Goal: Find contact information: Find contact information

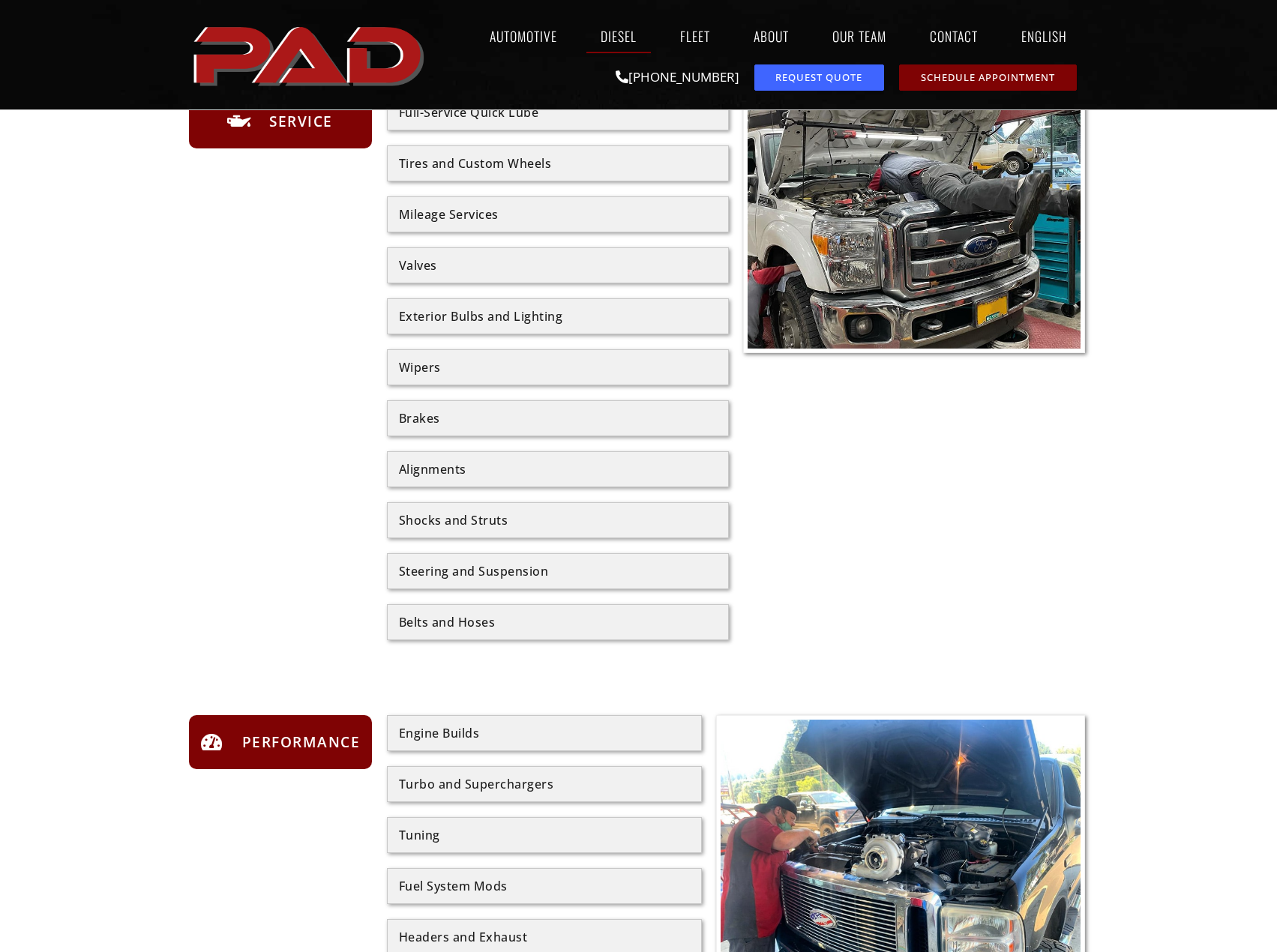
scroll to position [824, 0]
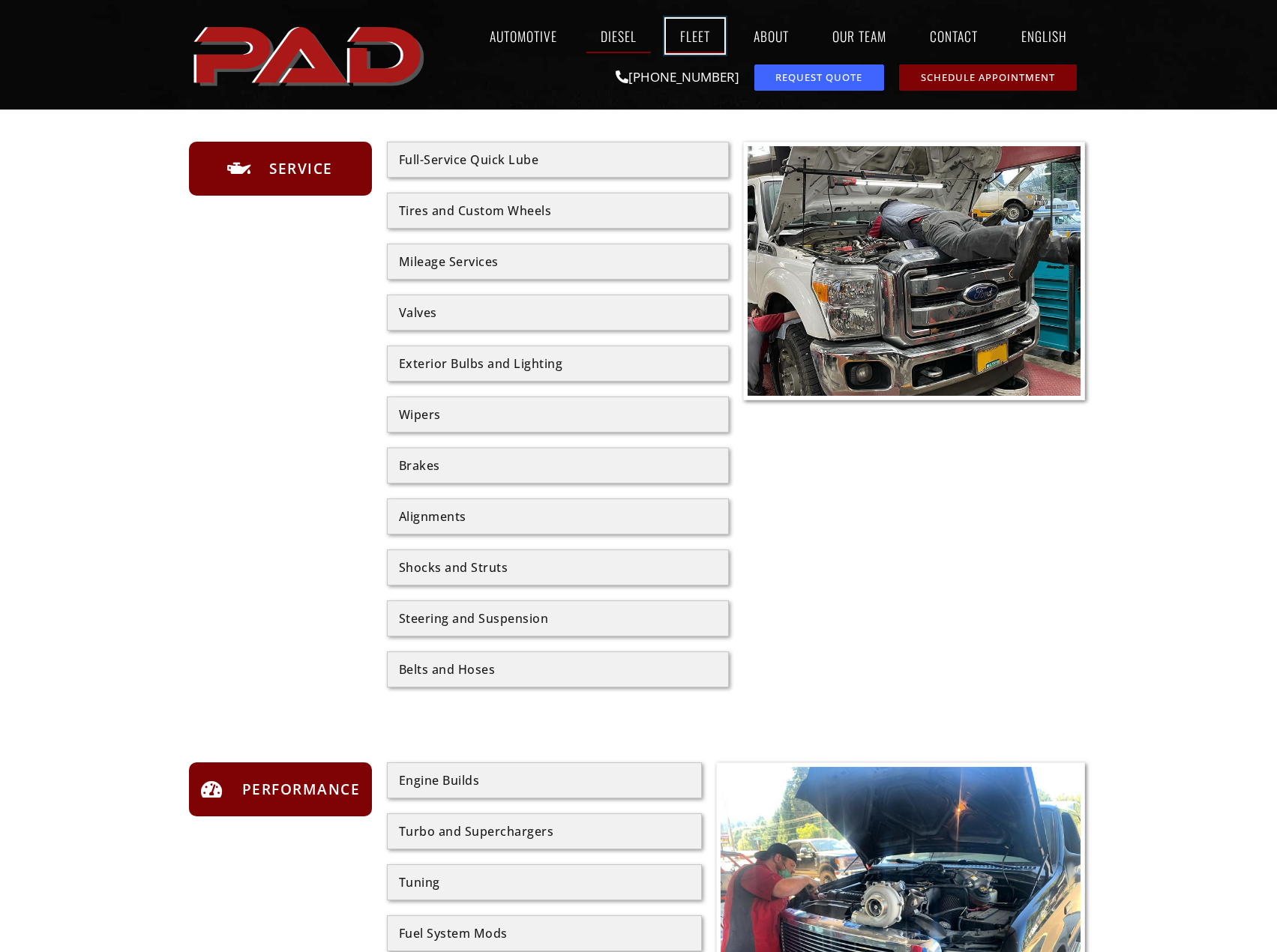
click at [693, 31] on link "Fleet" at bounding box center [695, 36] width 59 height 34
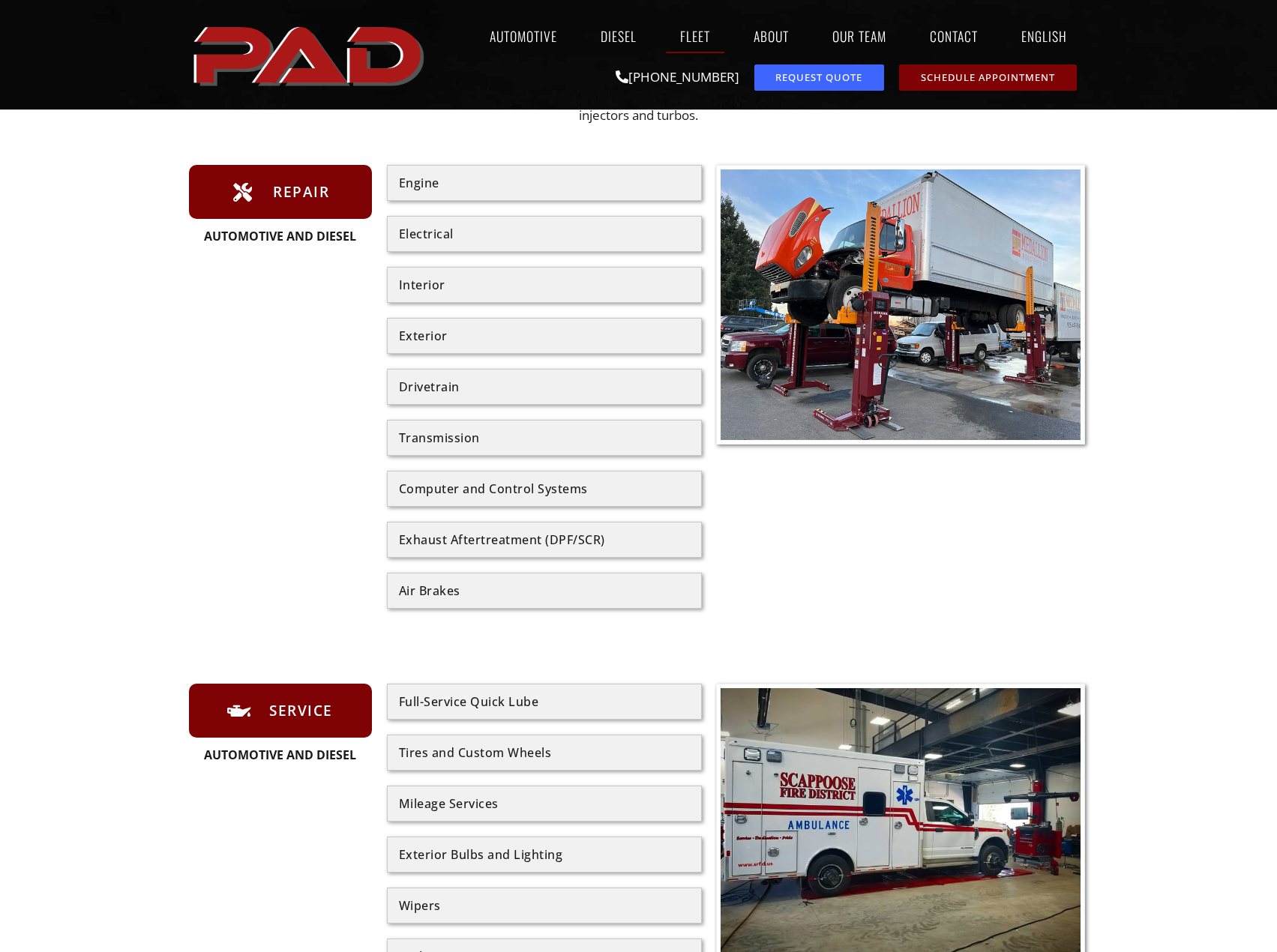
scroll to position [300, 0]
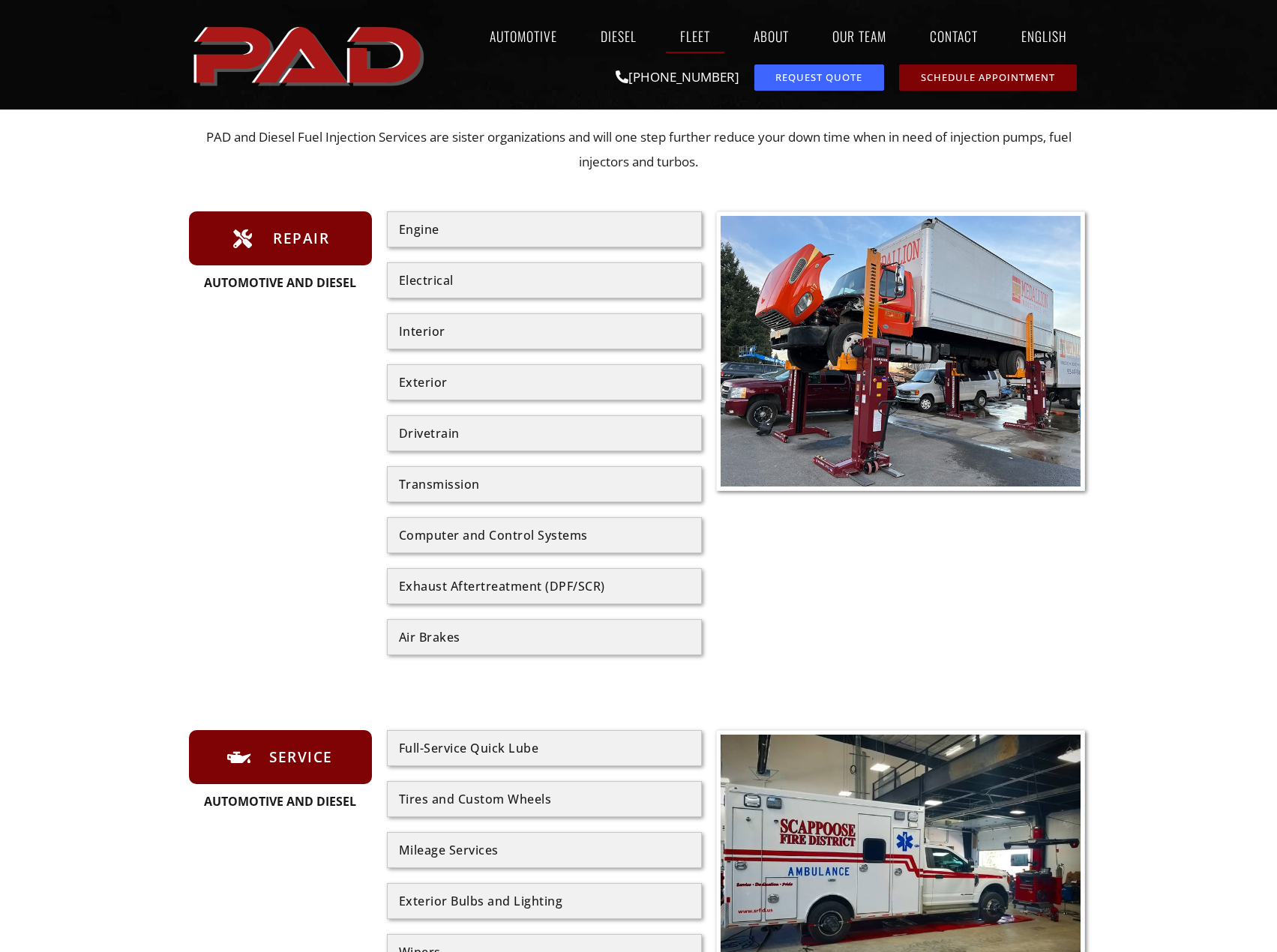
click at [410, 439] on div "Drivetrain" at bounding box center [544, 433] width 291 height 12
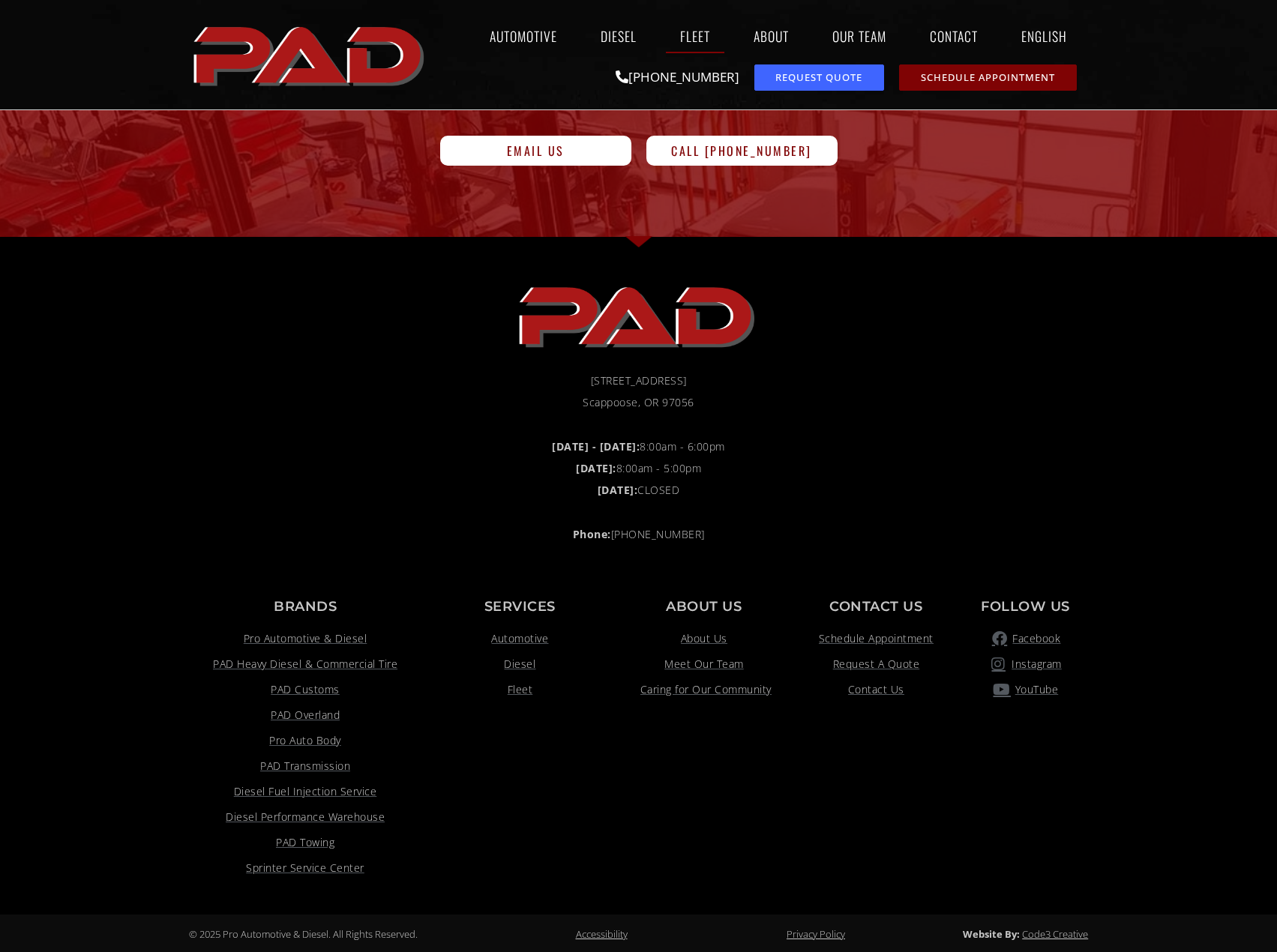
scroll to position [2132, 0]
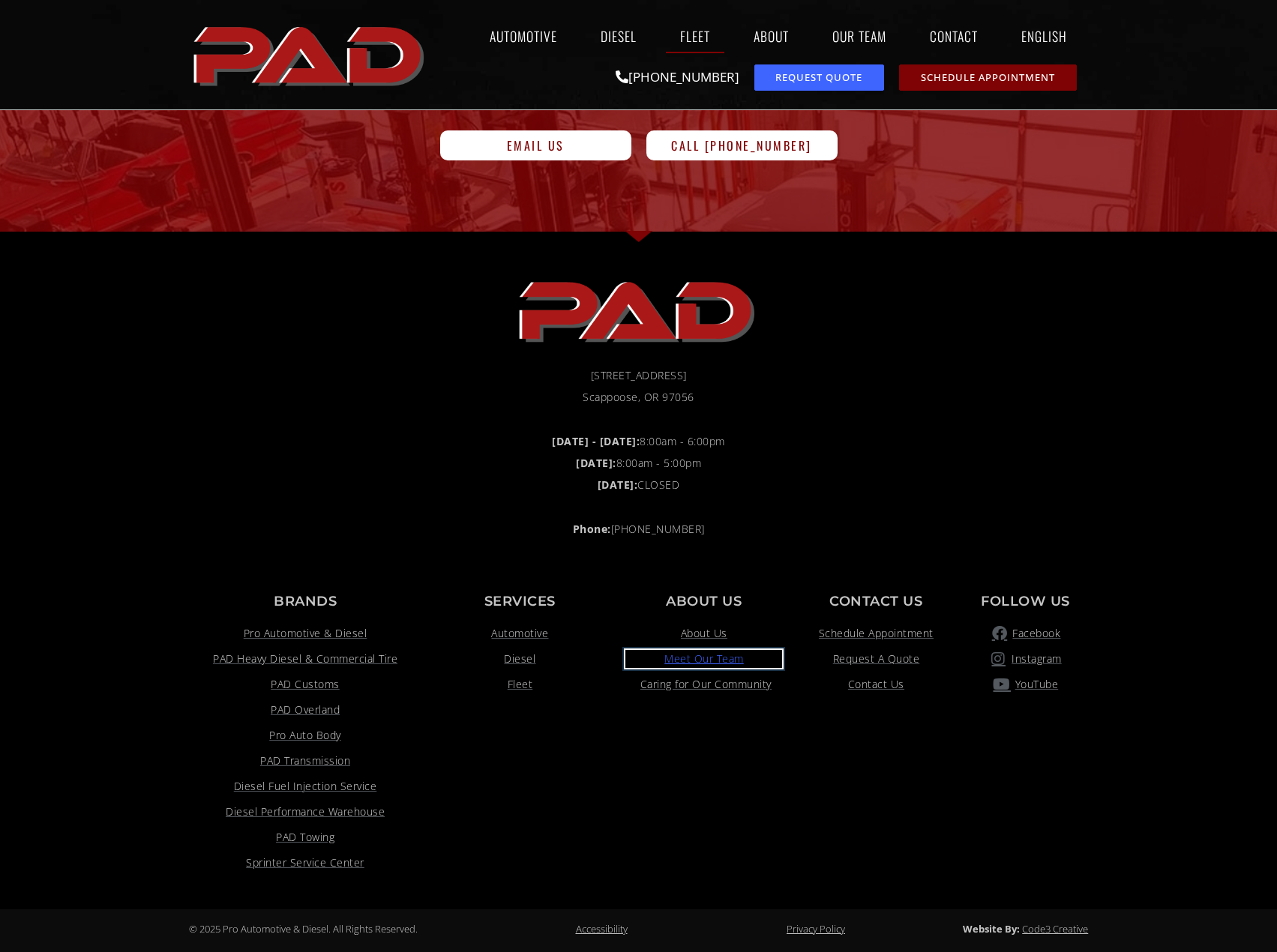
click at [708, 656] on span "Meet Our Team" at bounding box center [704, 658] width 79 height 18
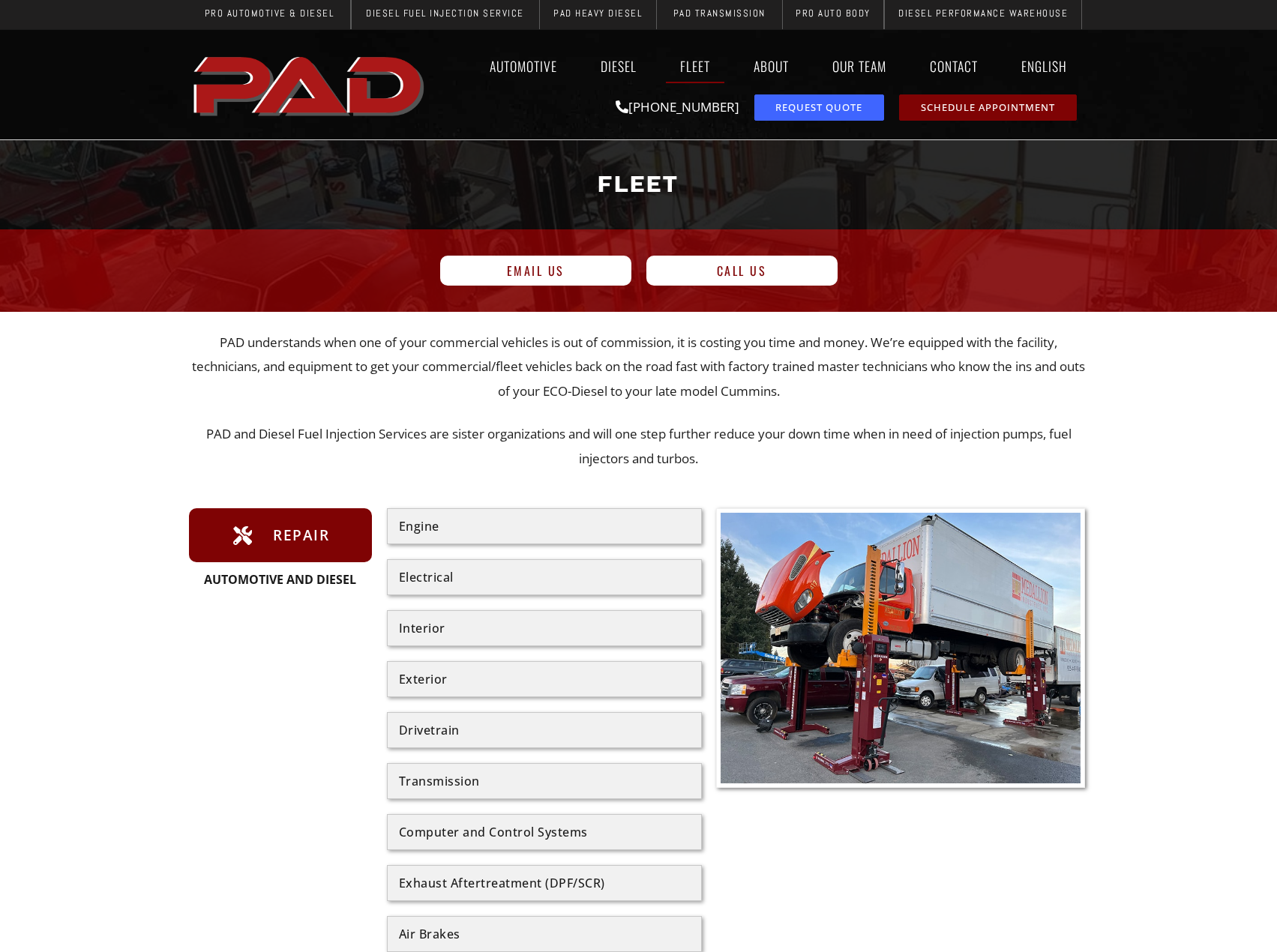
scroll to position [0, 0]
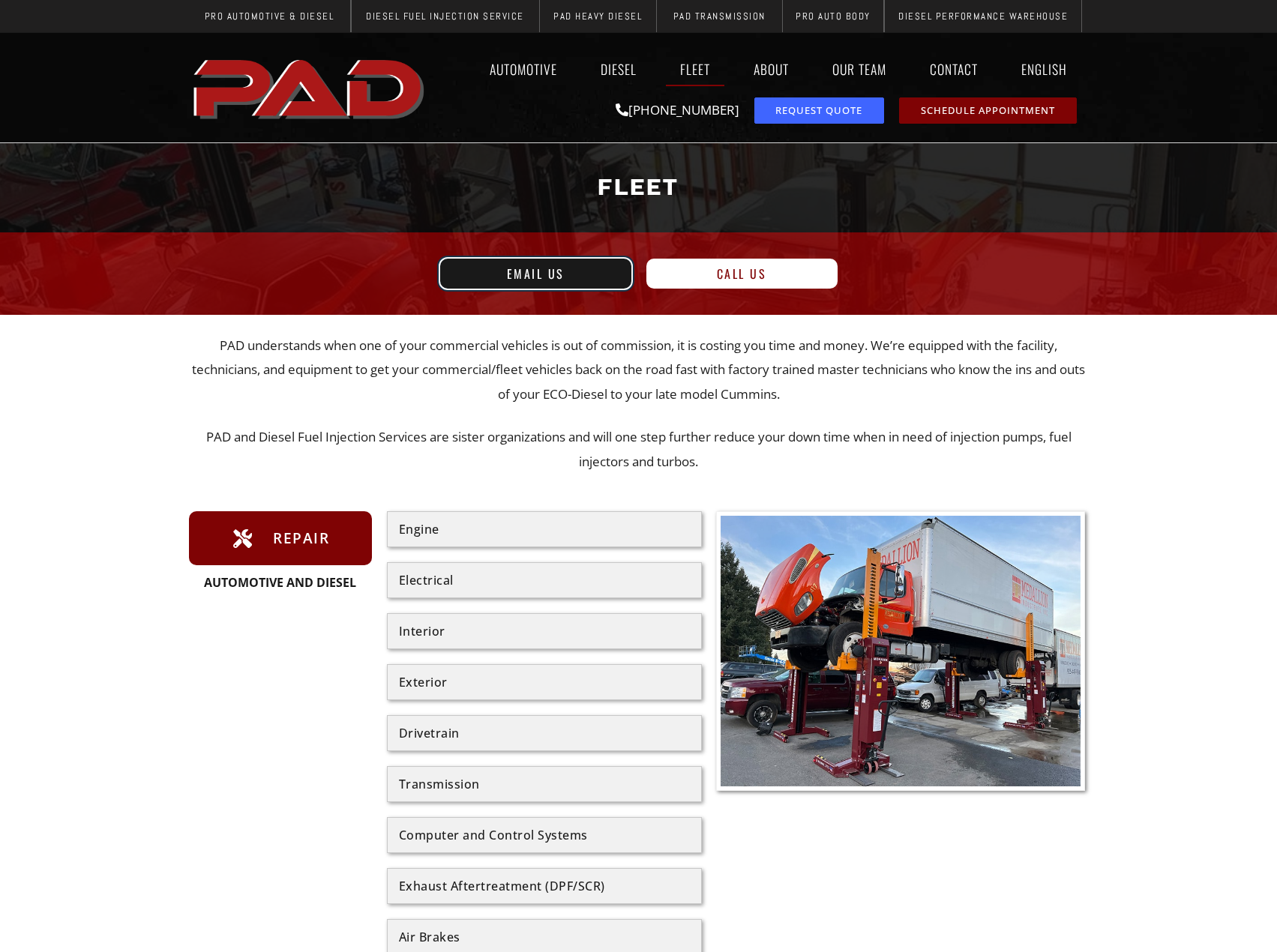
click at [532, 279] on span "Email us" at bounding box center [536, 273] width 58 height 12
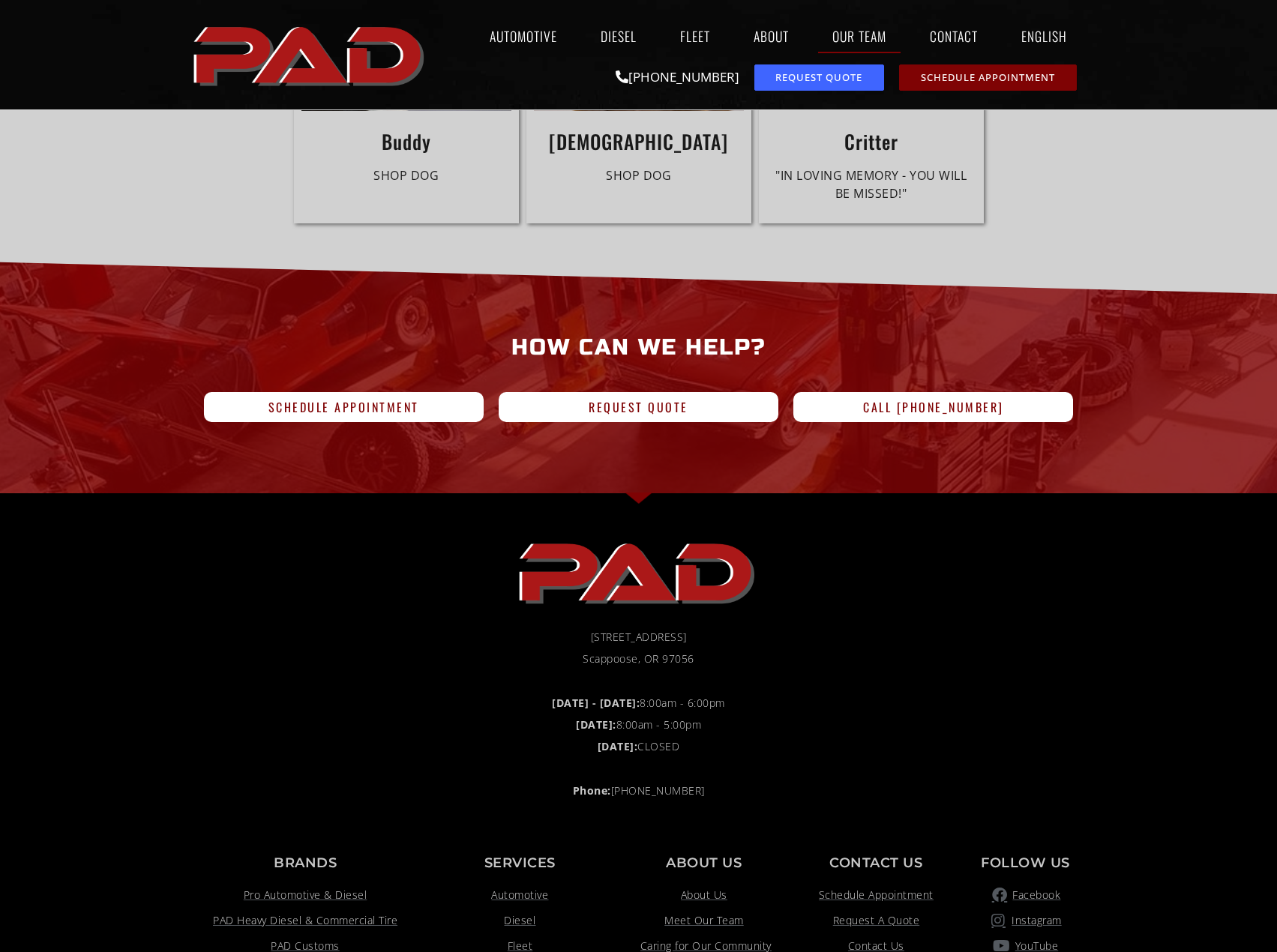
scroll to position [4573, 0]
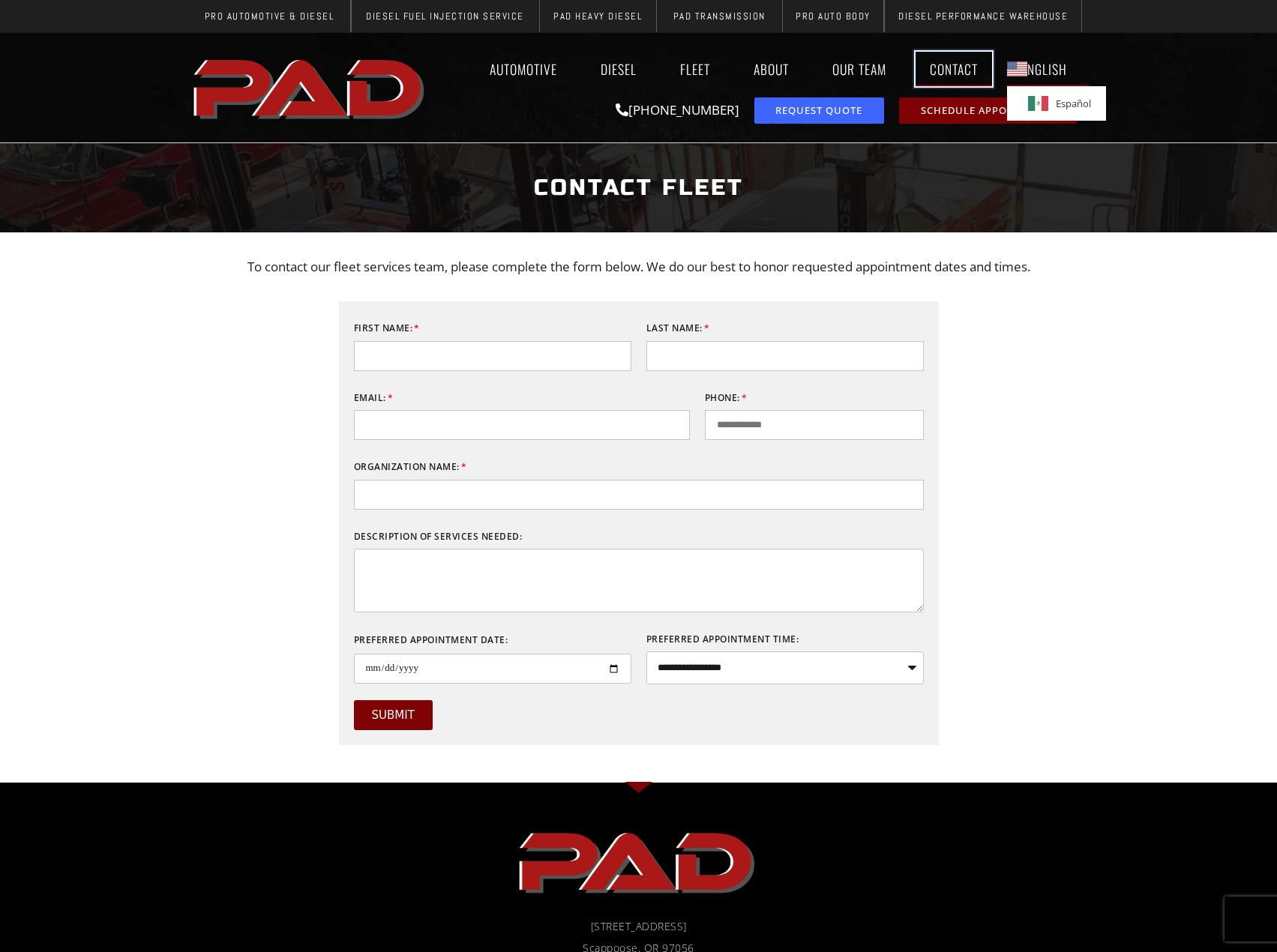
click at [987, 72] on link "Contact" at bounding box center [954, 69] width 77 height 34
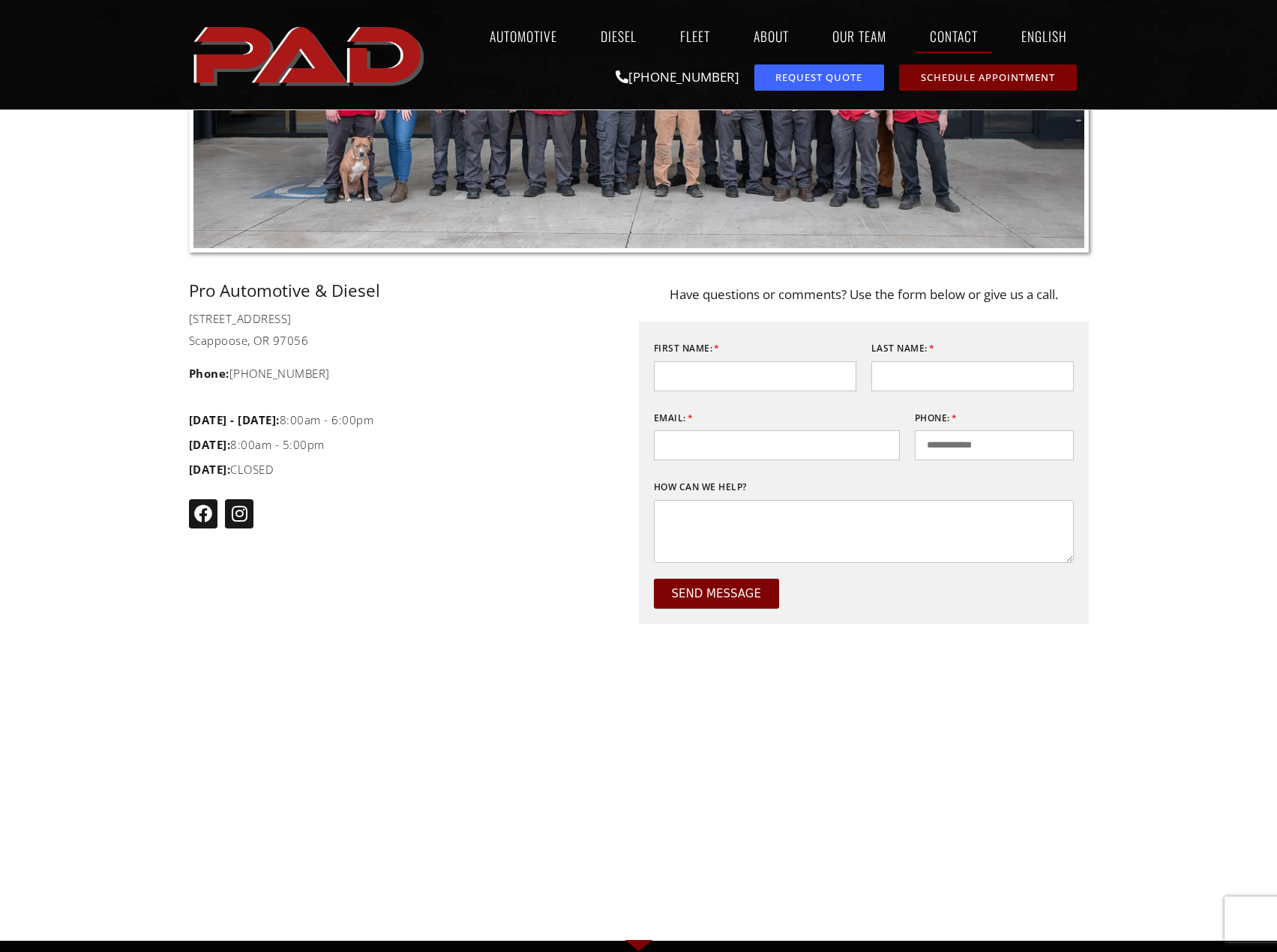
scroll to position [450, 0]
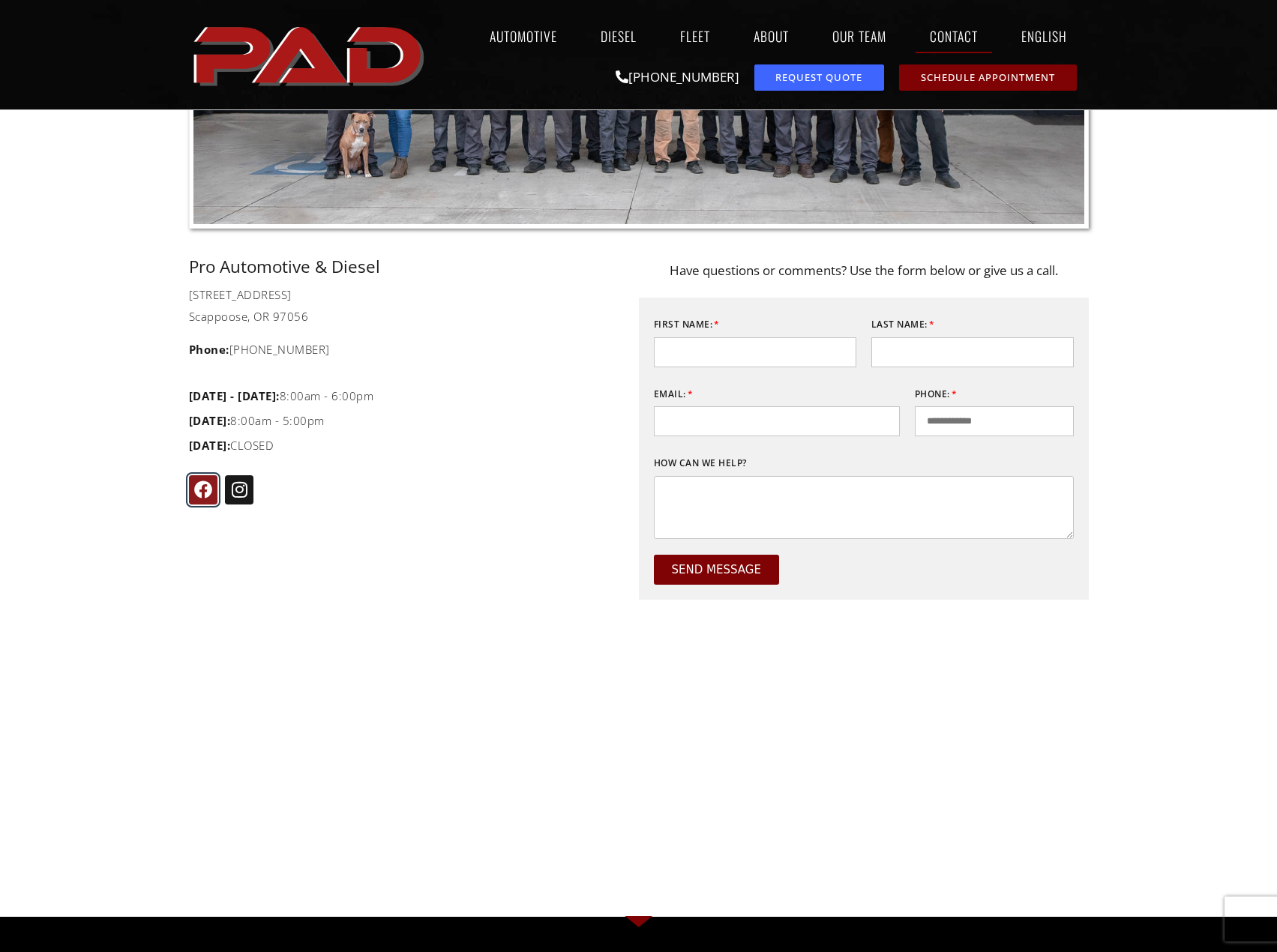
click at [206, 493] on icon "pro automotive and diesel facebook page" at bounding box center [203, 489] width 18 height 18
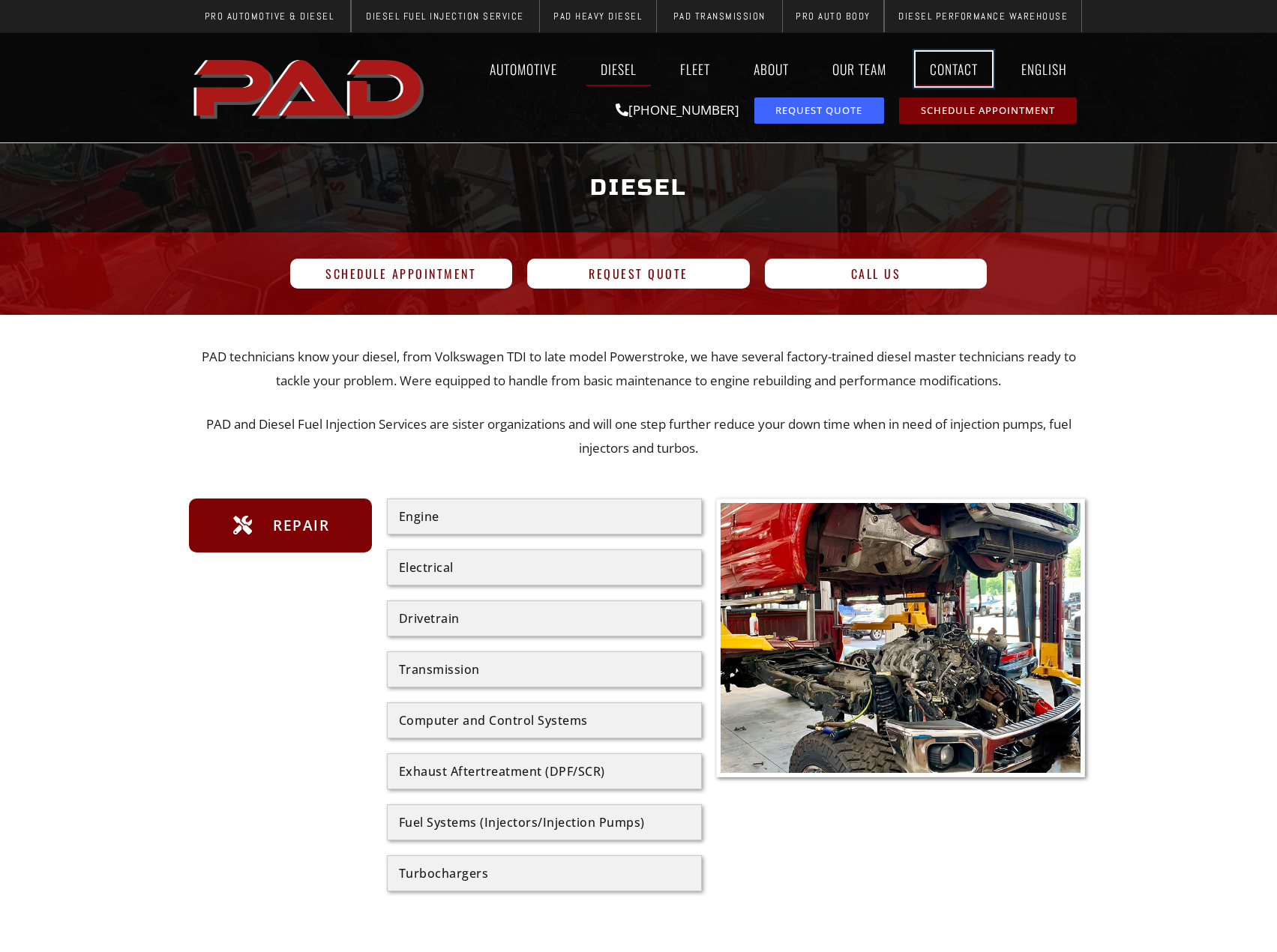
click at [969, 72] on link "Contact" at bounding box center [954, 69] width 77 height 34
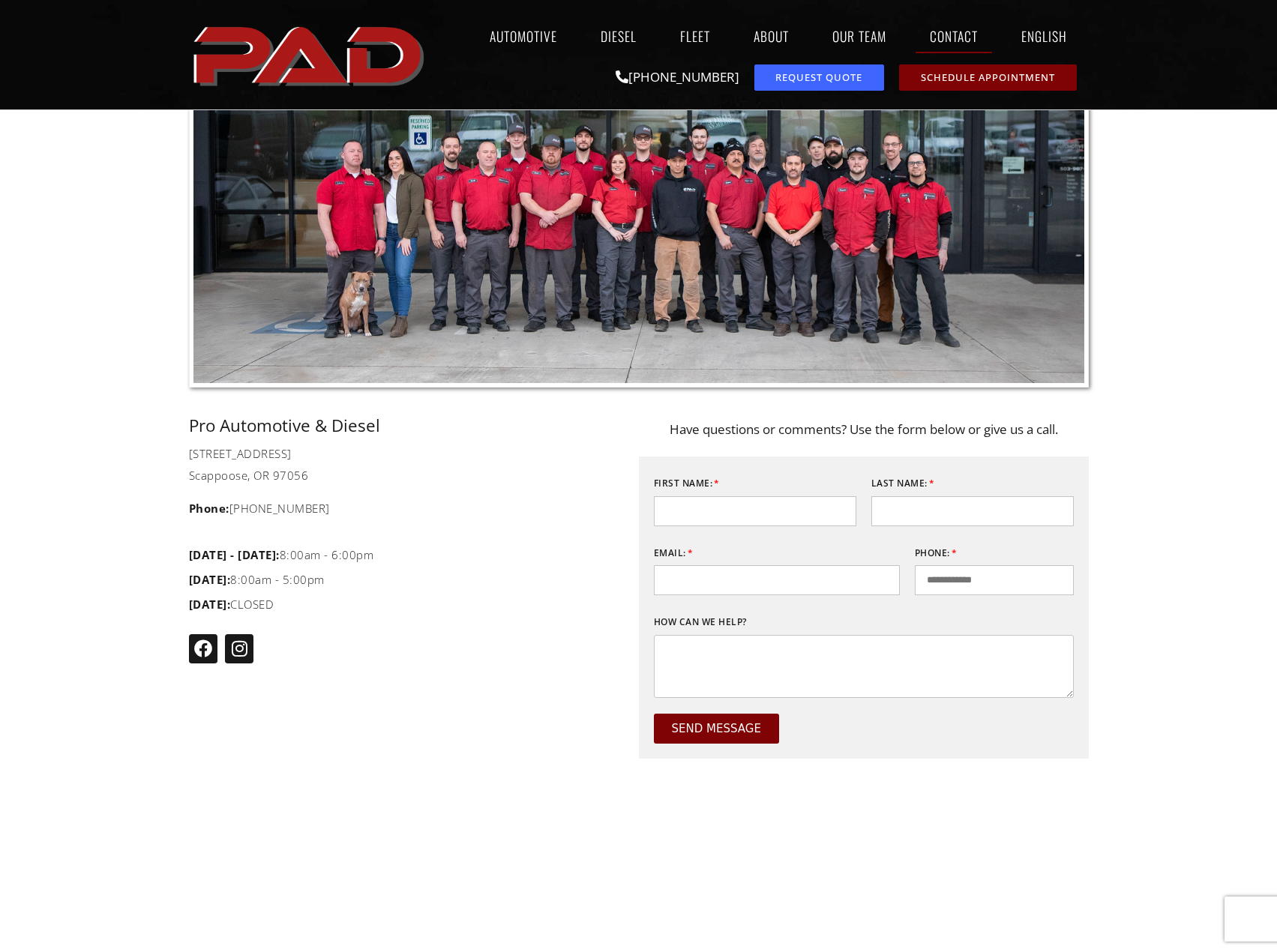
scroll to position [450, 0]
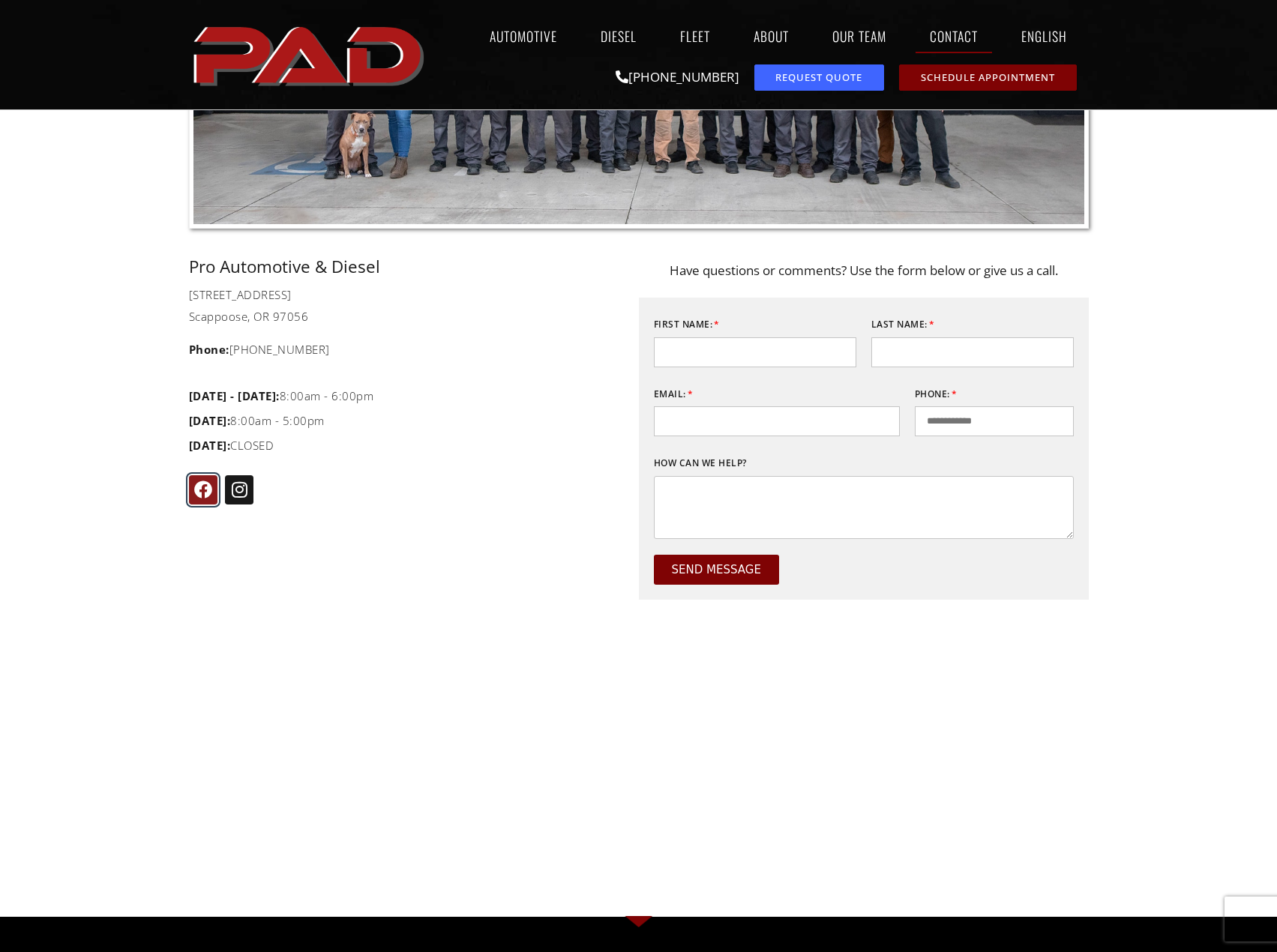
click at [209, 492] on icon "pro automotive and diesel facebook page" at bounding box center [203, 489] width 18 height 18
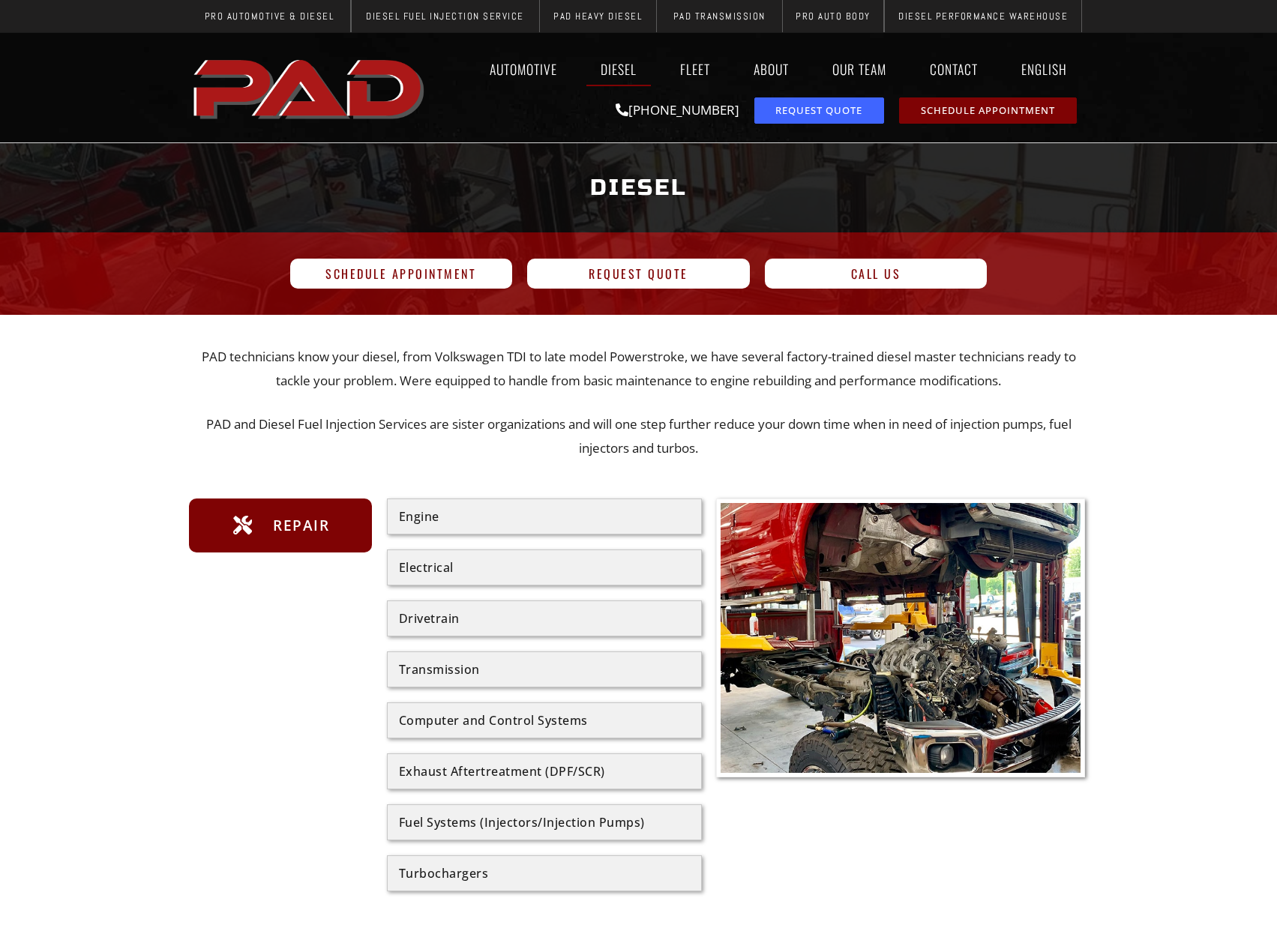
drag, startPoint x: 267, startPoint y: 138, endPoint x: 285, endPoint y: 117, distance: 27.7
click at [268, 138] on div at bounding box center [638, 88] width 1277 height 110
click at [295, 85] on img "pro automotive and diesel home page" at bounding box center [310, 87] width 243 height 81
